Goal: Navigation & Orientation: Find specific page/section

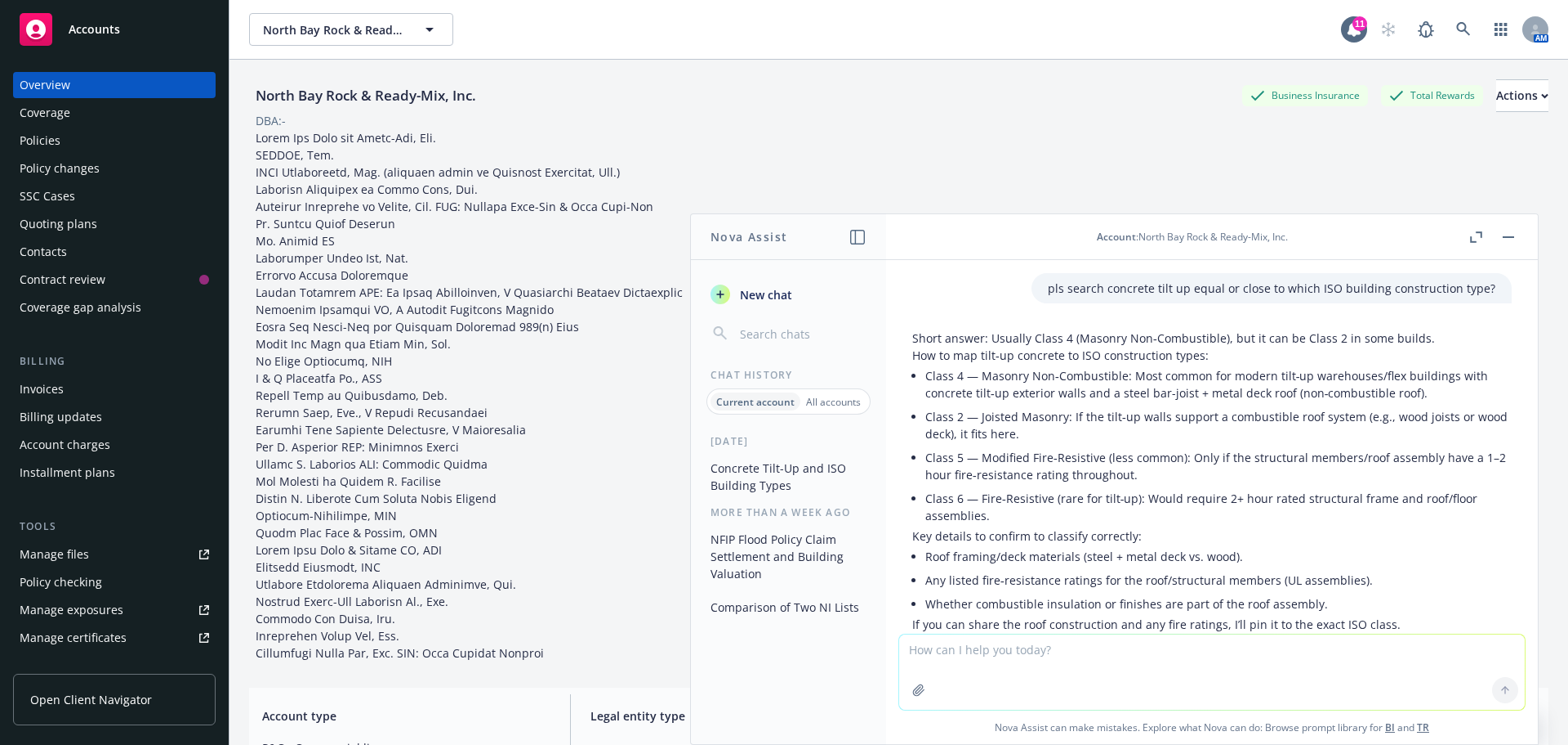
scroll to position [74, 0]
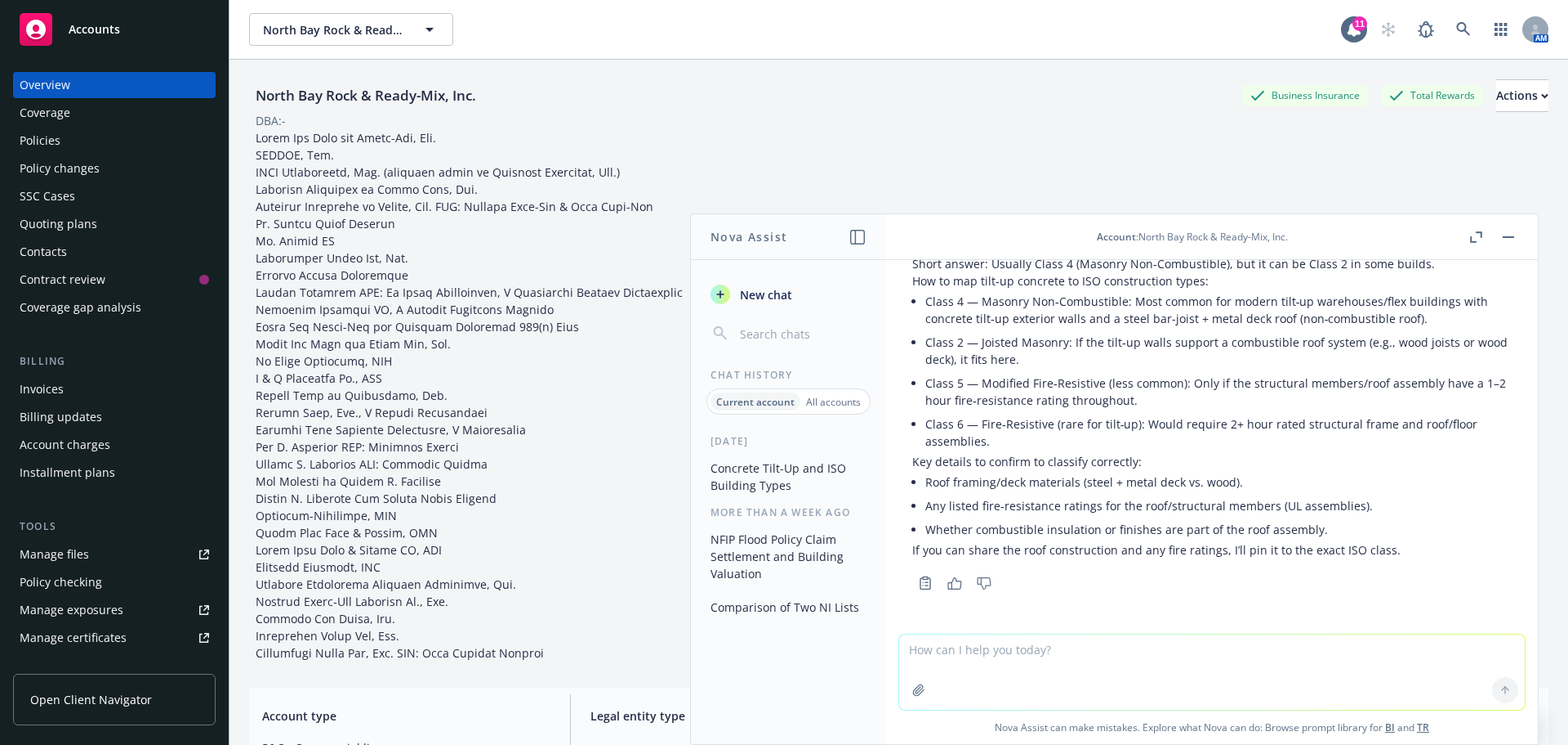
click at [86, 37] on div "Accounts" at bounding box center [114, 29] width 190 height 33
